Goal: Information Seeking & Learning: Learn about a topic

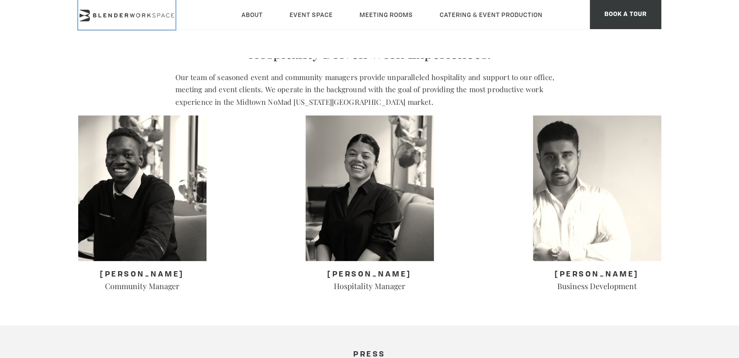
click at [144, 10] on icon at bounding box center [126, 16] width 97 height 12
click at [120, 37] on header "About Neighborhood Global Collective Journal Event Space The Auditorium Event S…" at bounding box center [369, 29] width 739 height 58
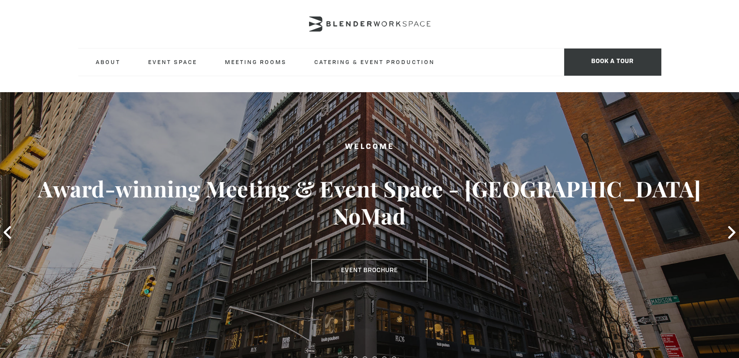
type div "[DATE]"
